Goal: Task Accomplishment & Management: Use online tool/utility

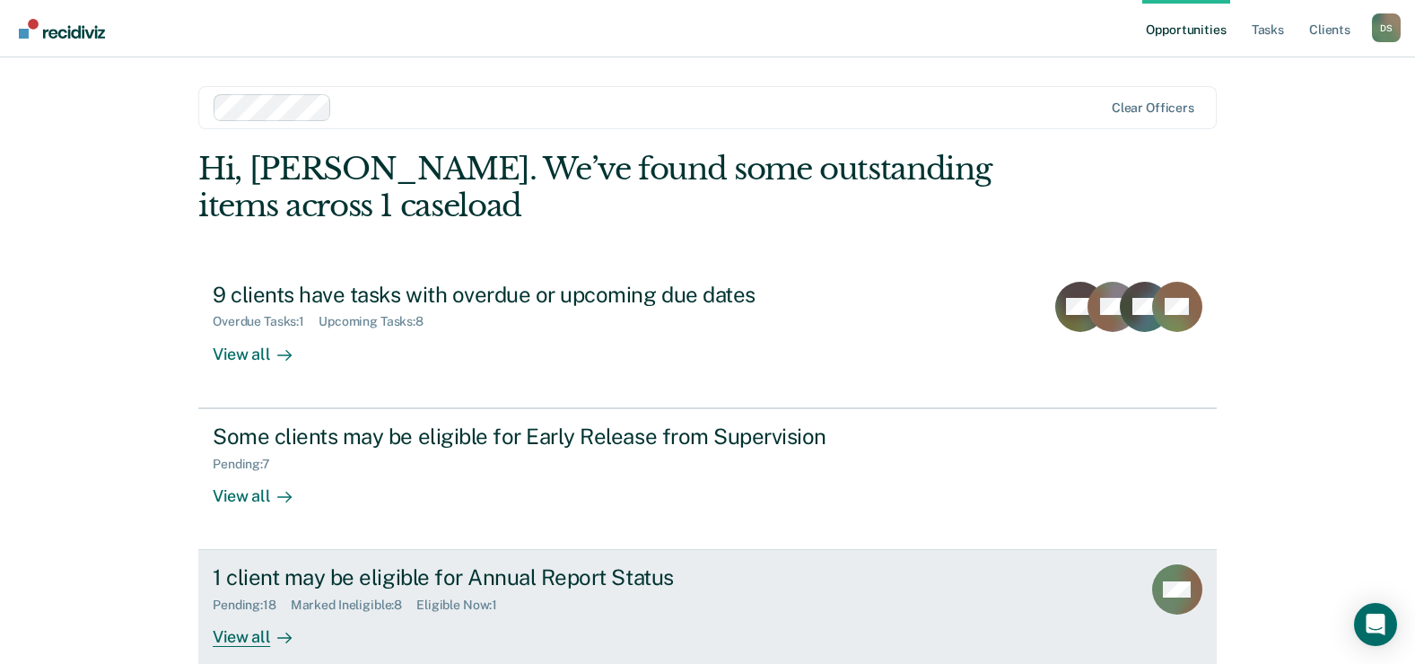
click at [266, 574] on div "1 client may be eligible for Annual Report Status" at bounding box center [528, 578] width 630 height 26
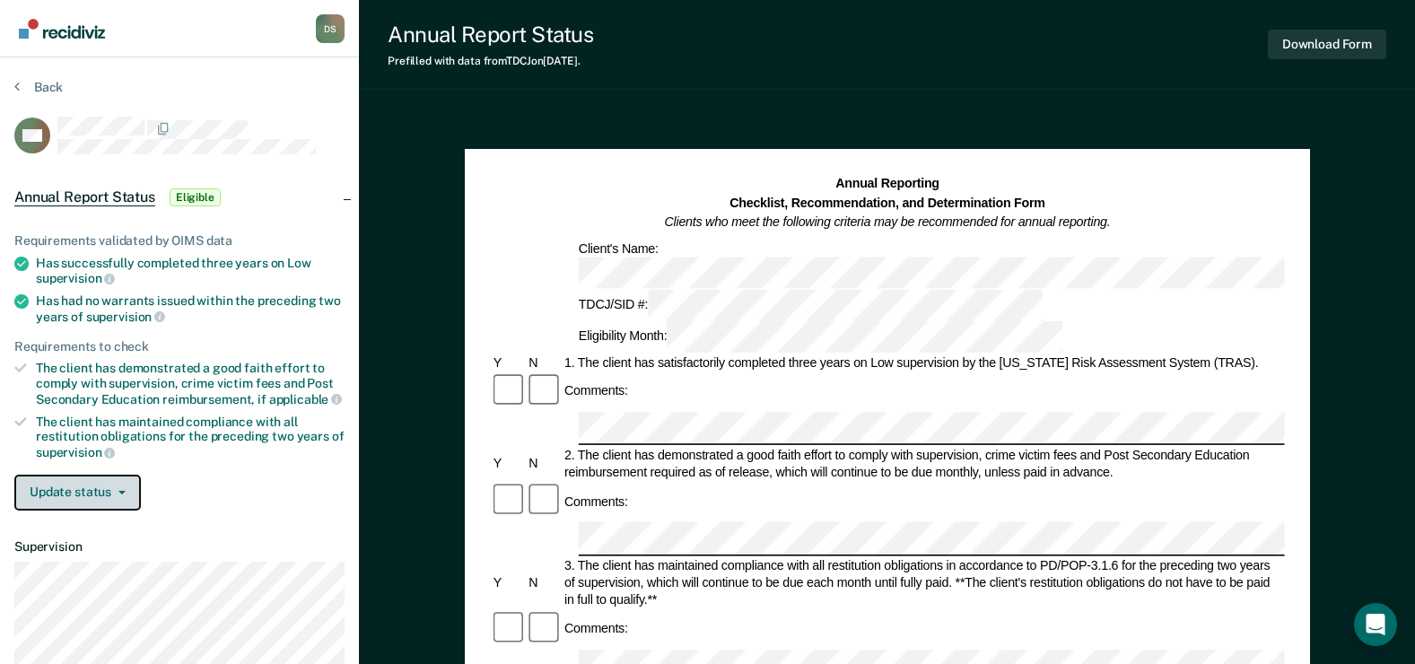
click at [117, 497] on button "Update status" at bounding box center [77, 493] width 127 height 36
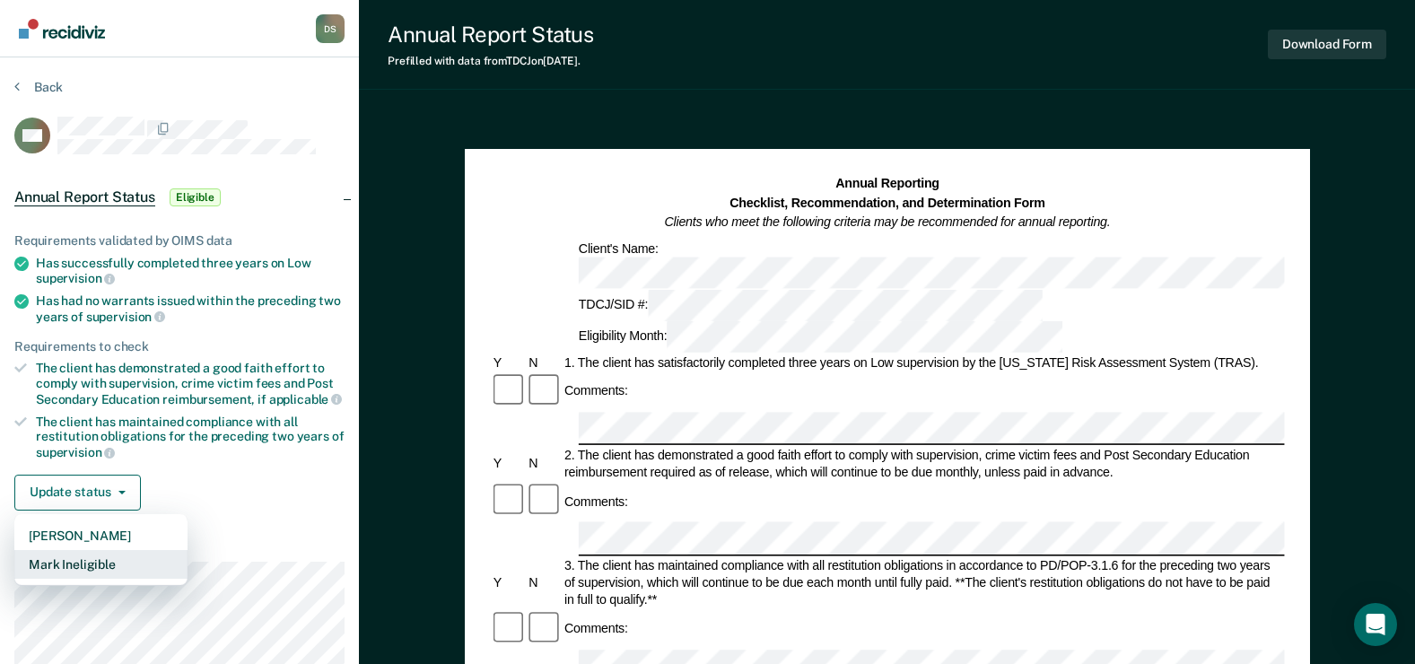
click at [101, 561] on button "Mark Ineligible" at bounding box center [100, 564] width 173 height 29
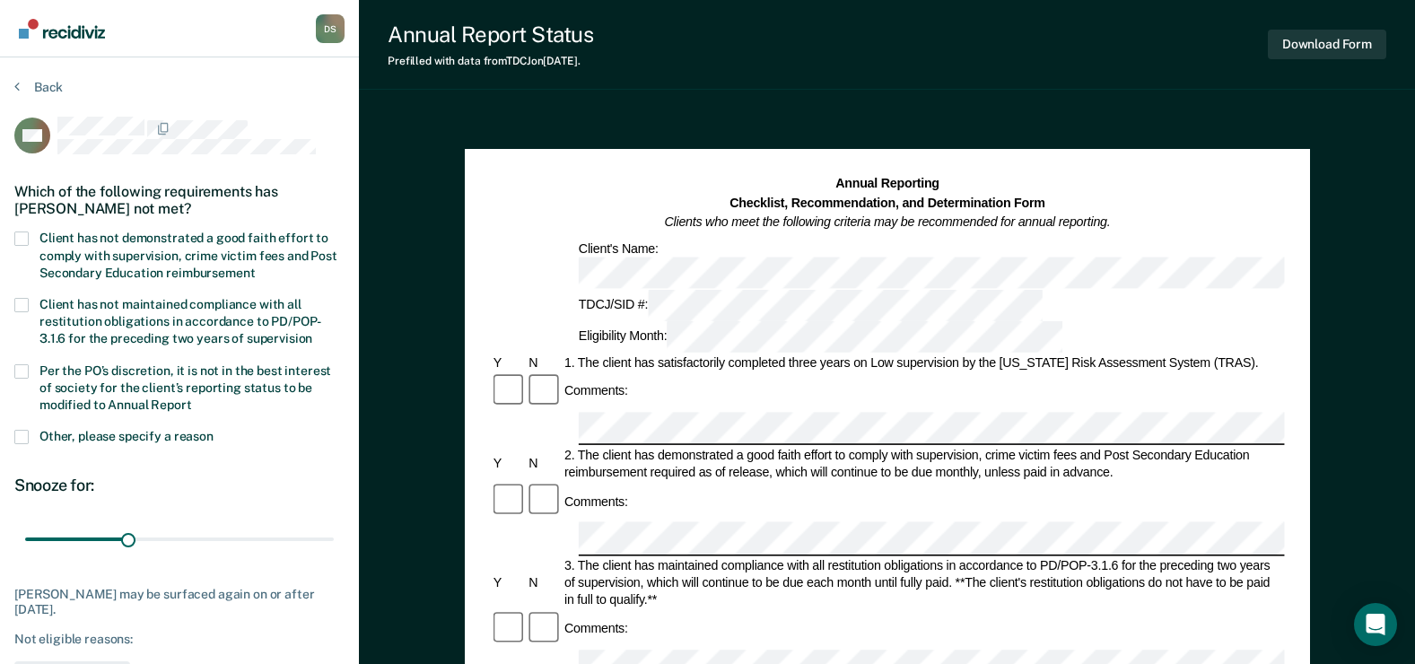
click at [18, 240] on span at bounding box center [21, 239] width 14 height 14
click at [255, 267] on input "Client has not demonstrated a good faith effort to comply with supervision, cri…" at bounding box center [255, 267] width 0 height 0
drag, startPoint x: 126, startPoint y: 533, endPoint x: 432, endPoint y: 542, distance: 306.2
type input "90"
click at [334, 543] on input "range" at bounding box center [179, 539] width 309 height 31
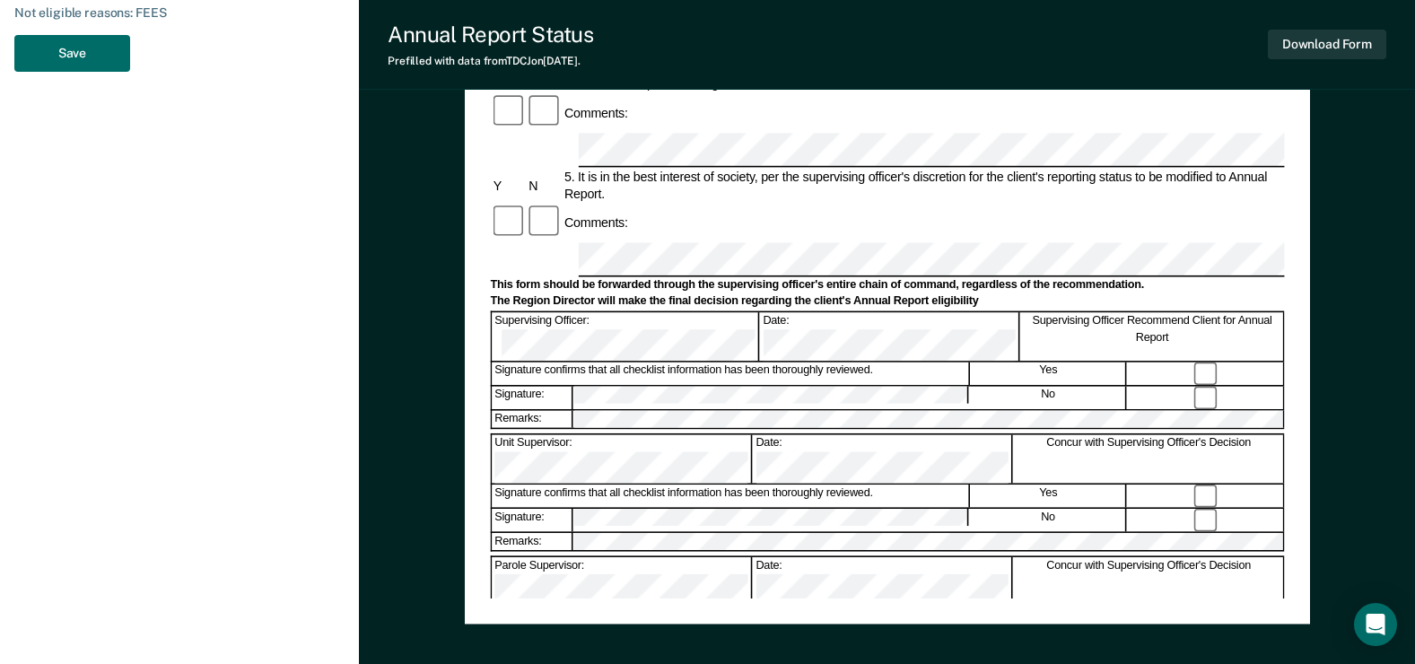
scroll to position [628, 0]
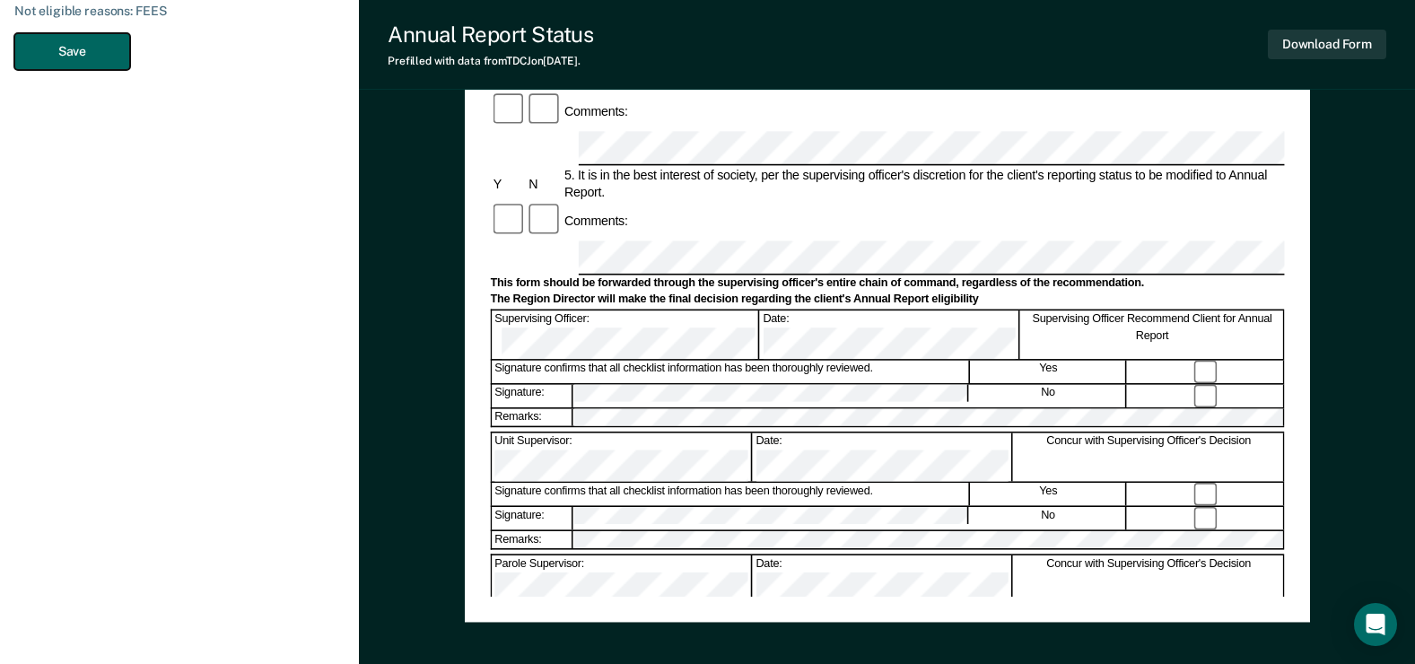
click at [81, 58] on button "Save" at bounding box center [72, 51] width 116 height 37
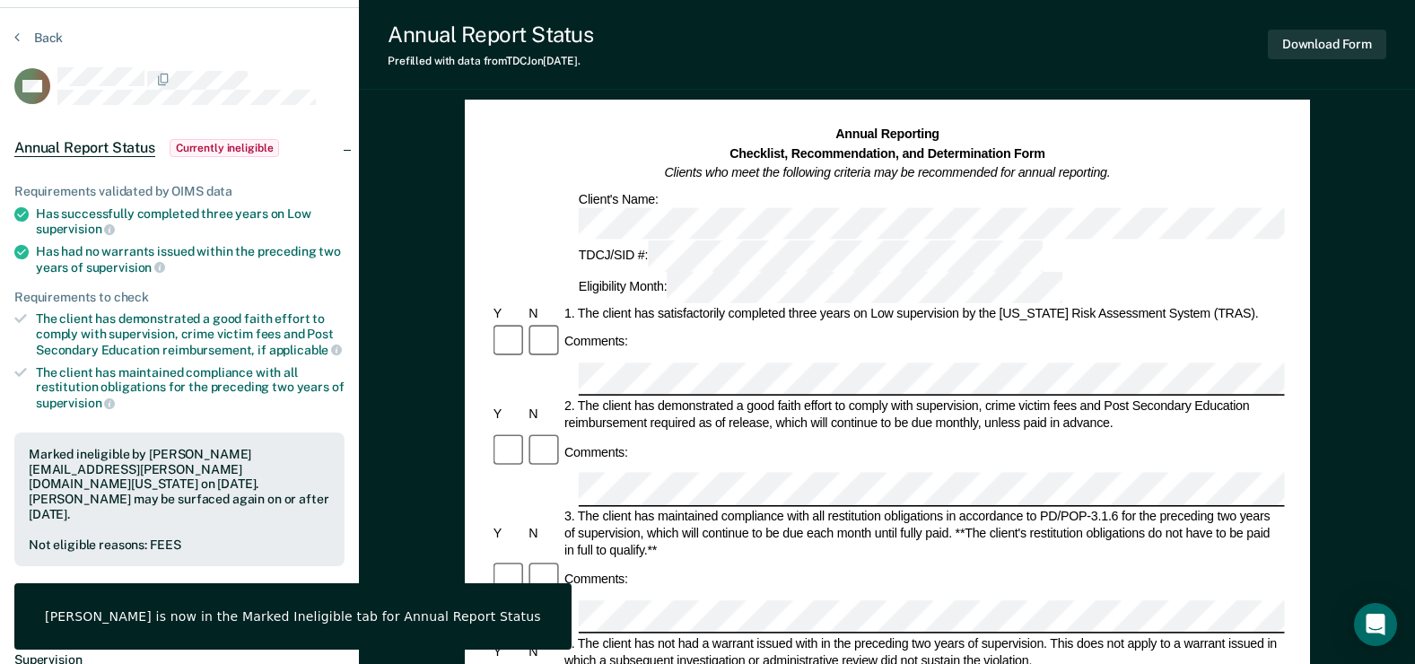
scroll to position [0, 0]
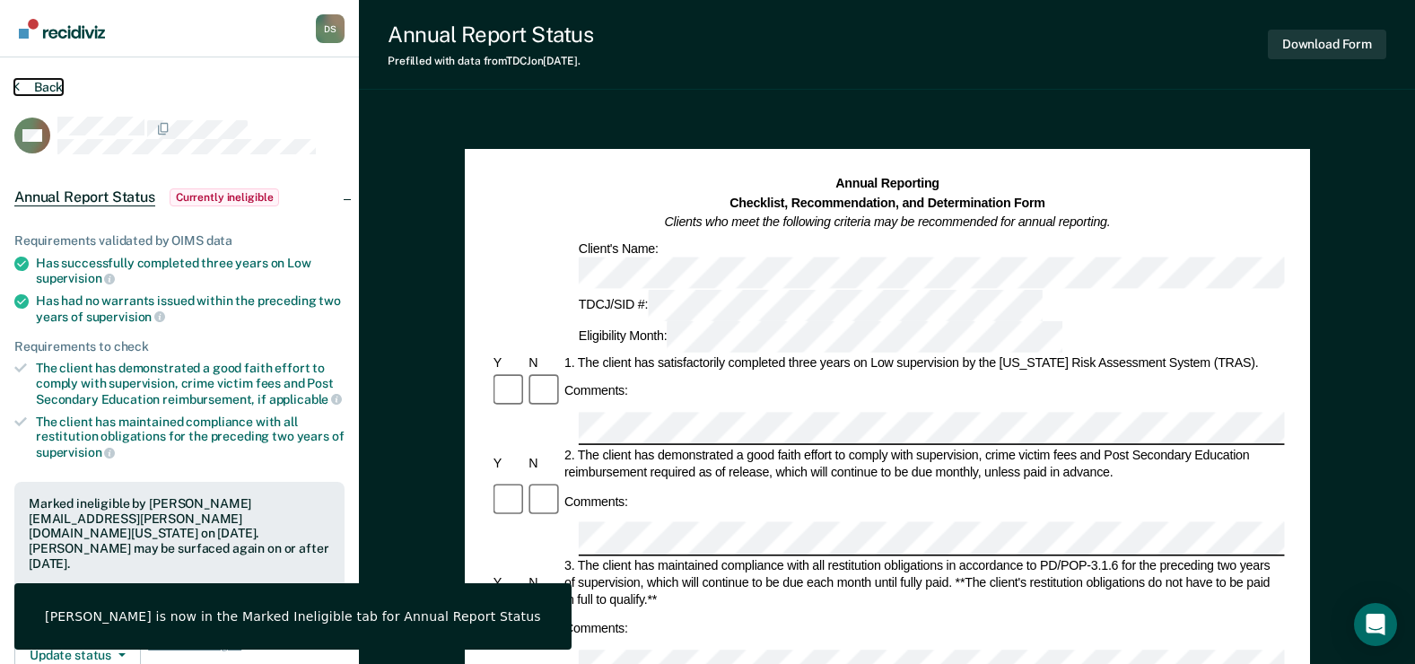
click at [49, 82] on button "Back" at bounding box center [38, 87] width 48 height 16
